Goal: Check status

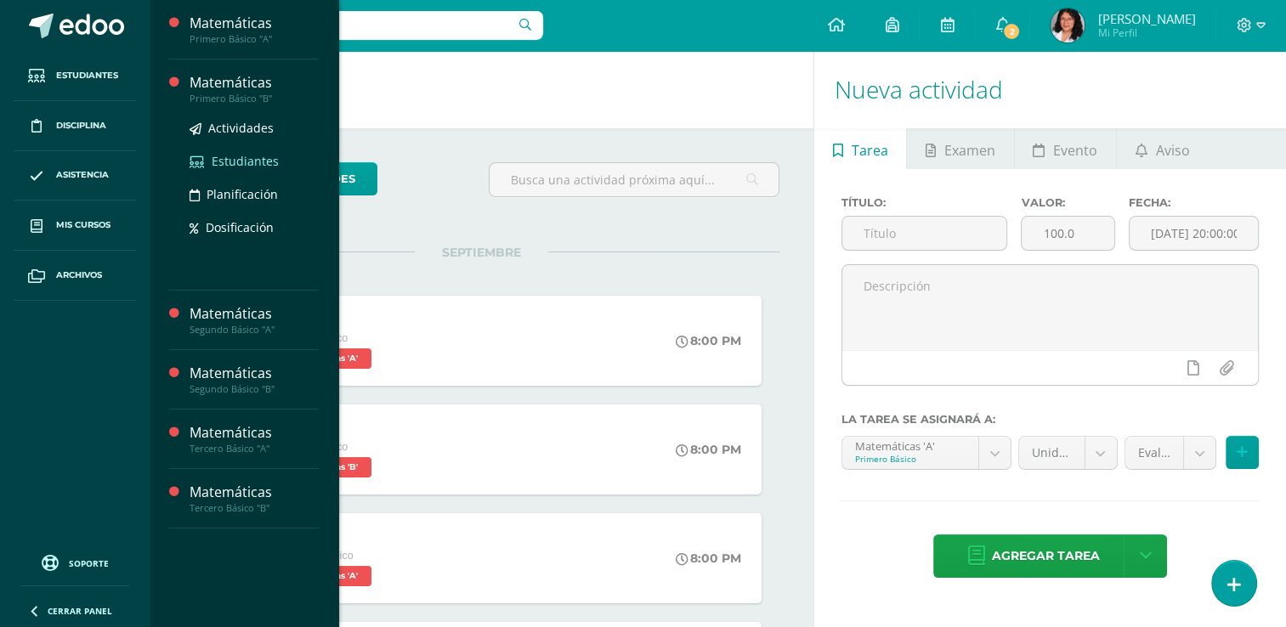
click at [247, 168] on span "Estudiantes" at bounding box center [245, 161] width 67 height 16
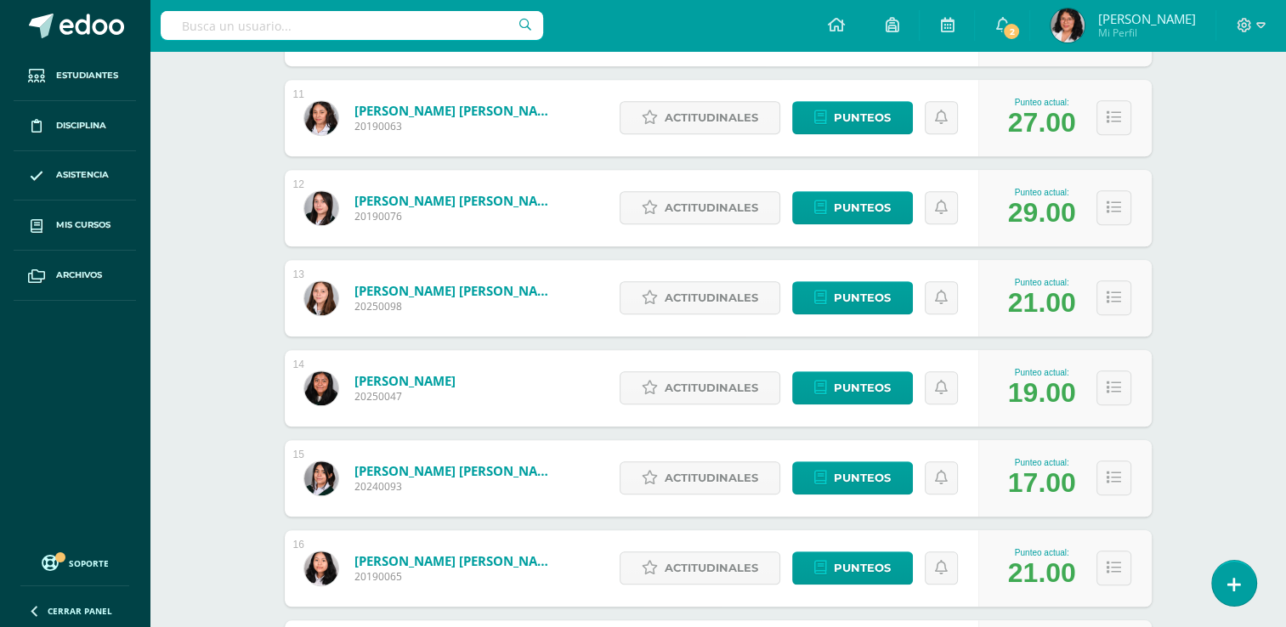
scroll to position [1210, 0]
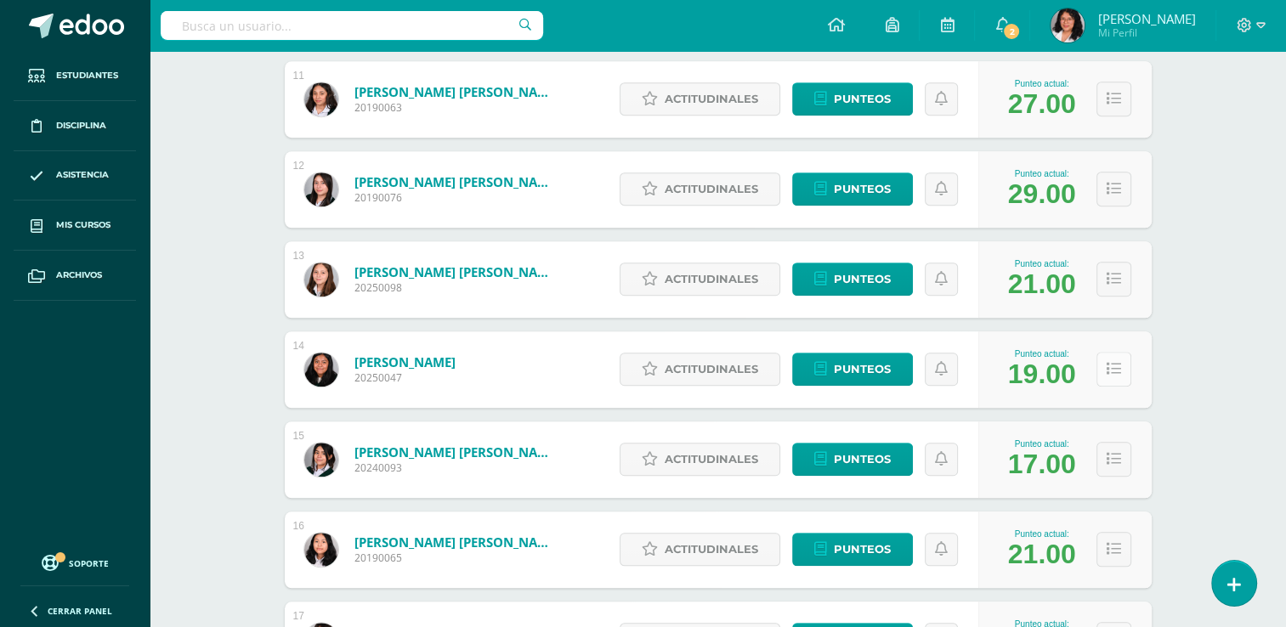
click at [1122, 375] on button at bounding box center [1114, 369] width 35 height 35
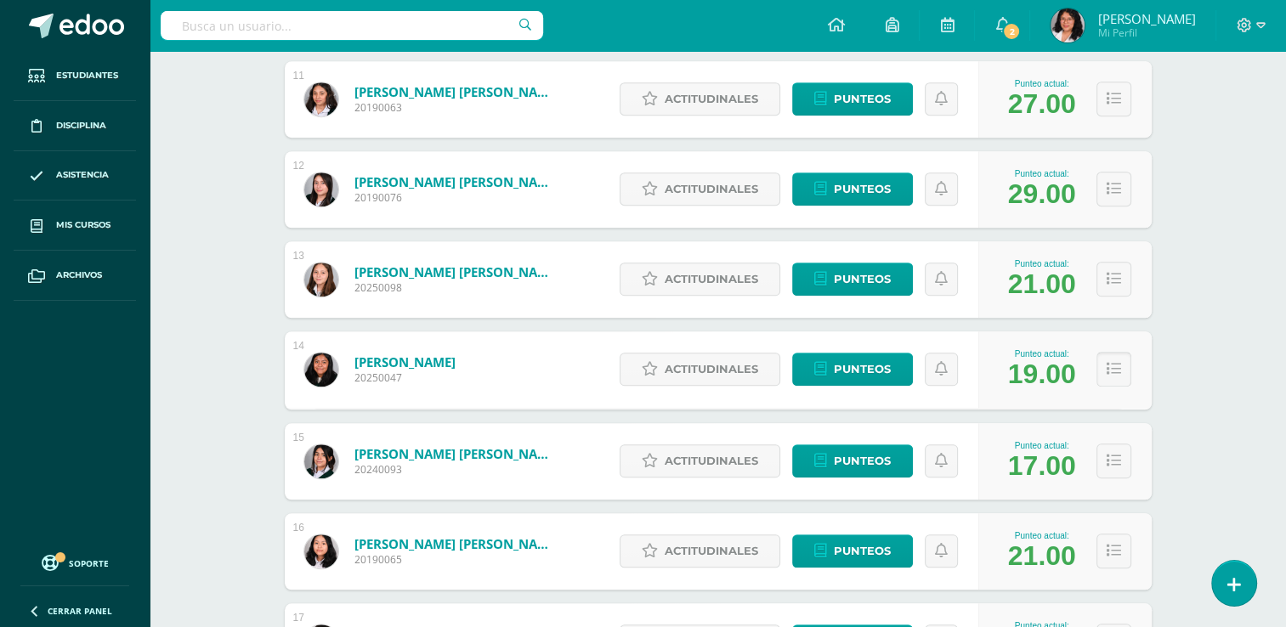
click at [1115, 374] on icon at bounding box center [1114, 369] width 14 height 14
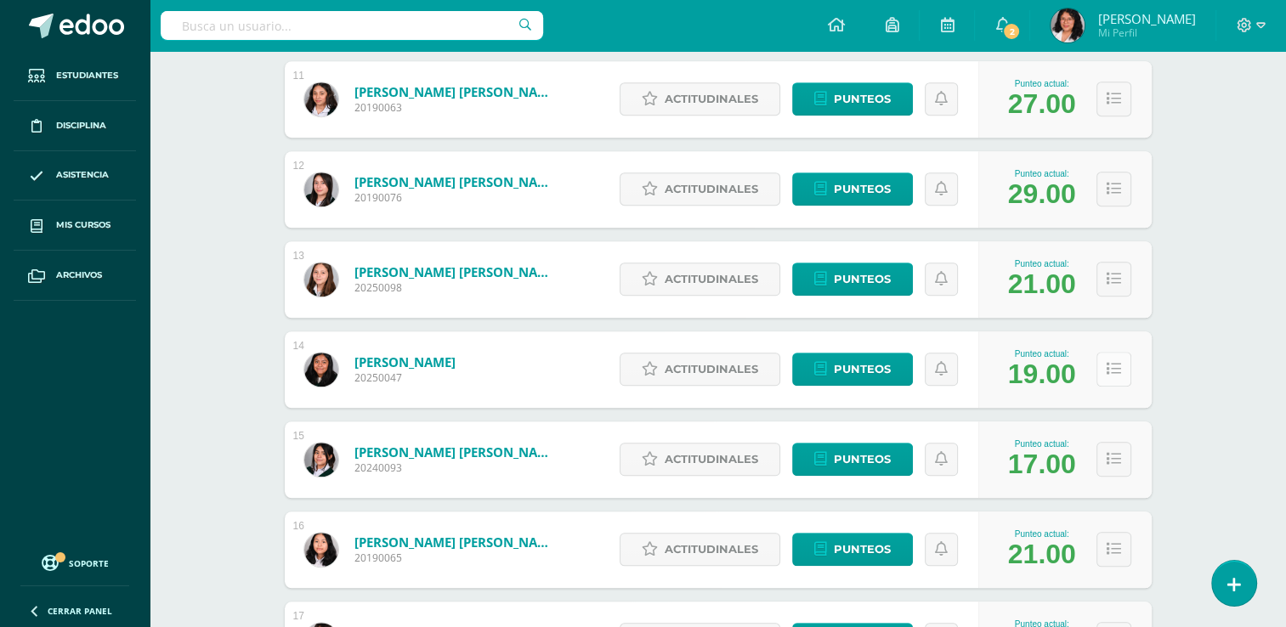
click at [1115, 374] on icon at bounding box center [1114, 369] width 14 height 14
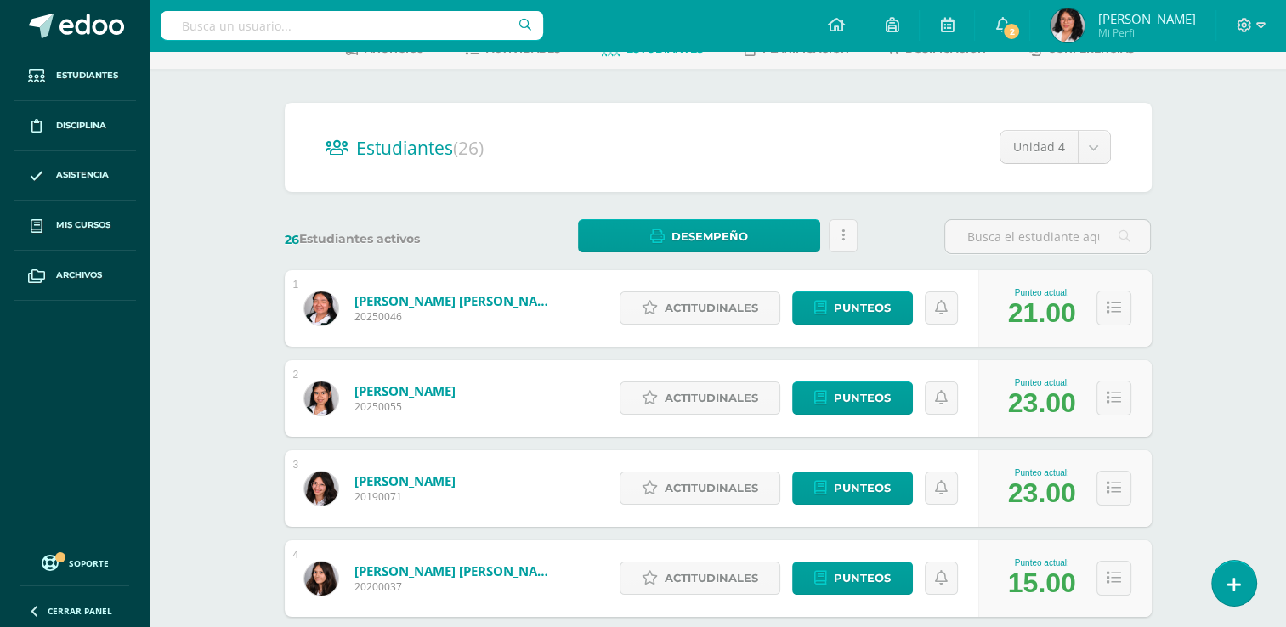
scroll to position [0, 0]
